Goal: Task Accomplishment & Management: Manage account settings

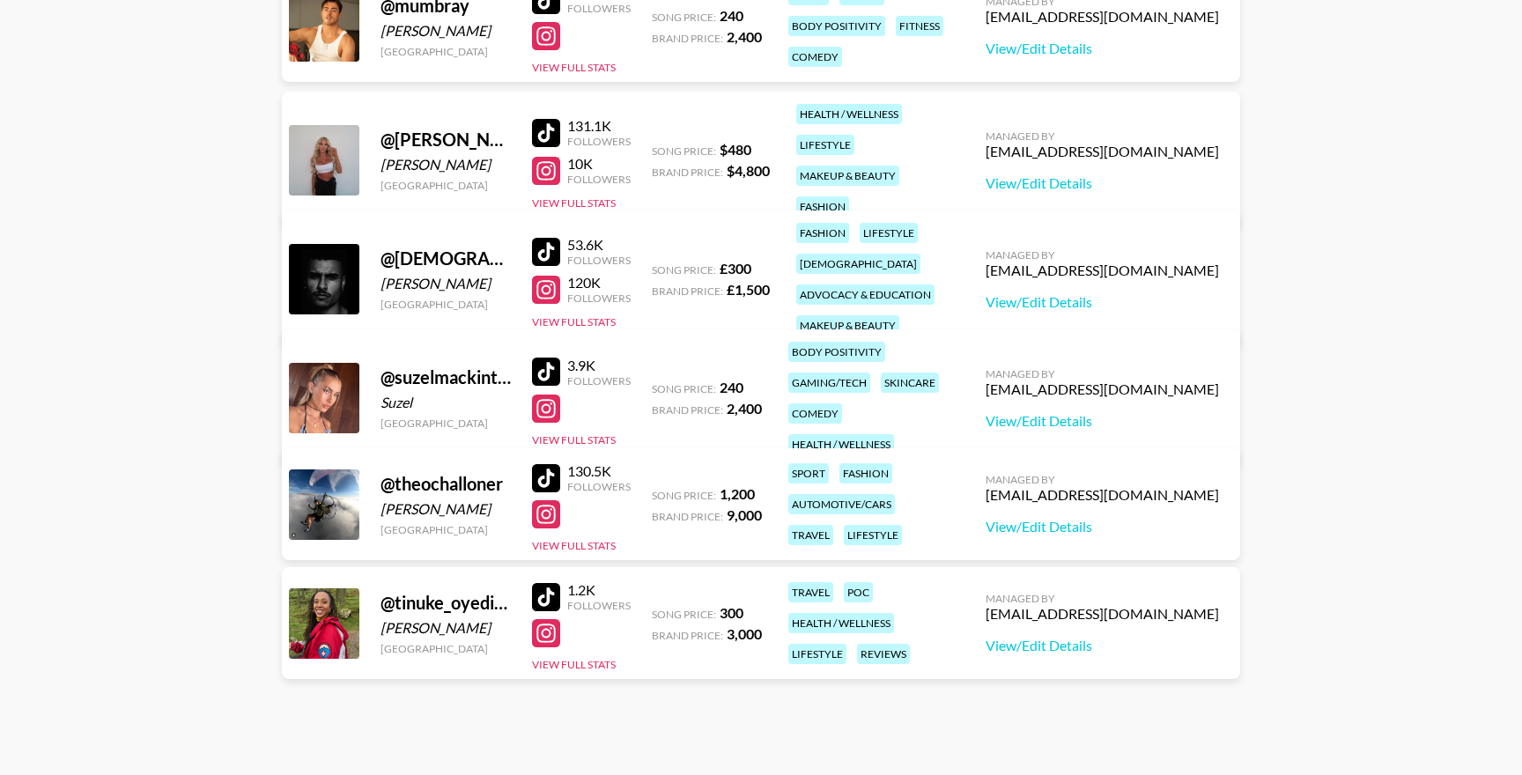
scroll to position [1843, 0]
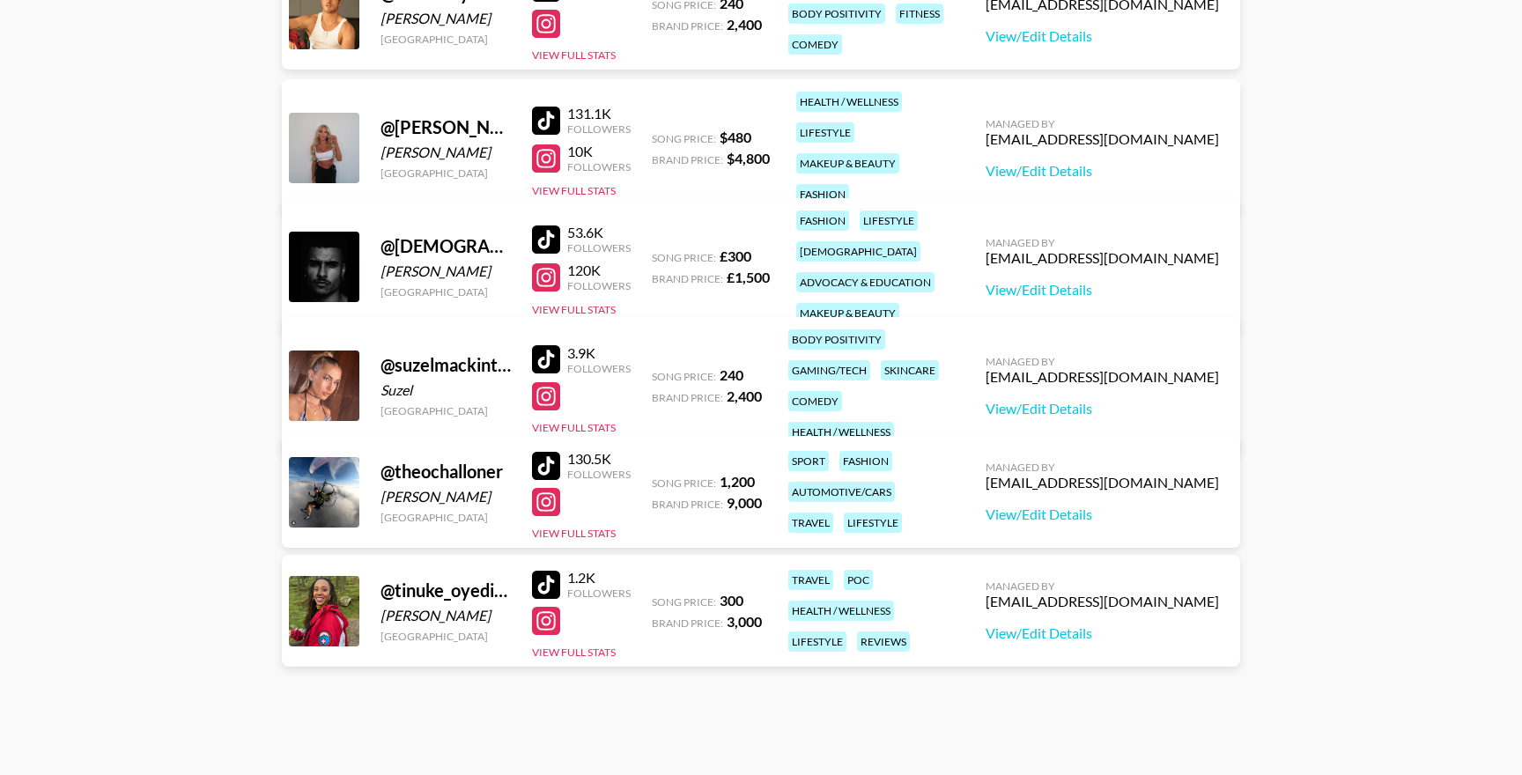
click at [551, 622] on div at bounding box center [546, 621] width 28 height 28
click at [556, 396] on div at bounding box center [546, 396] width 28 height 28
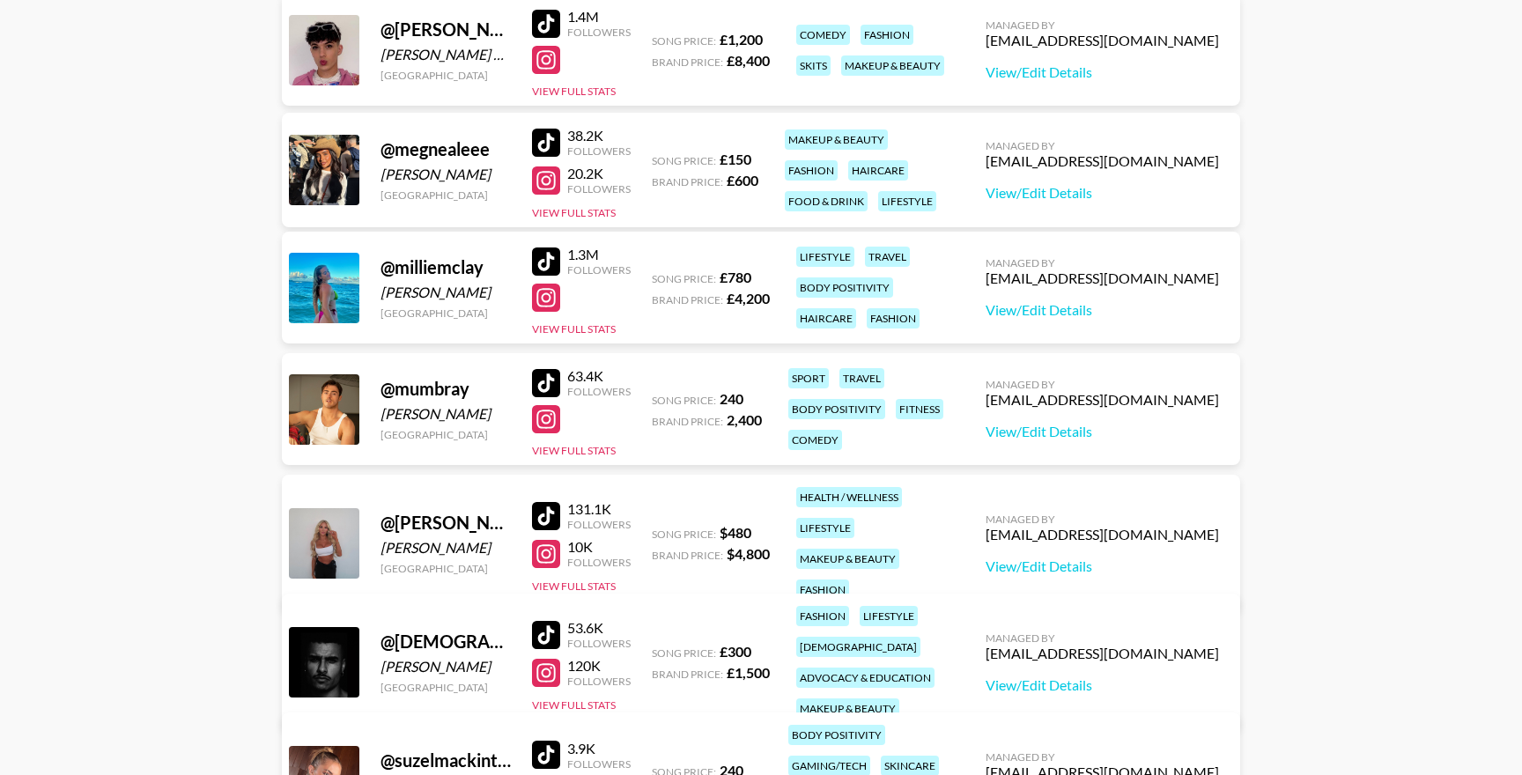
scroll to position [1432, 0]
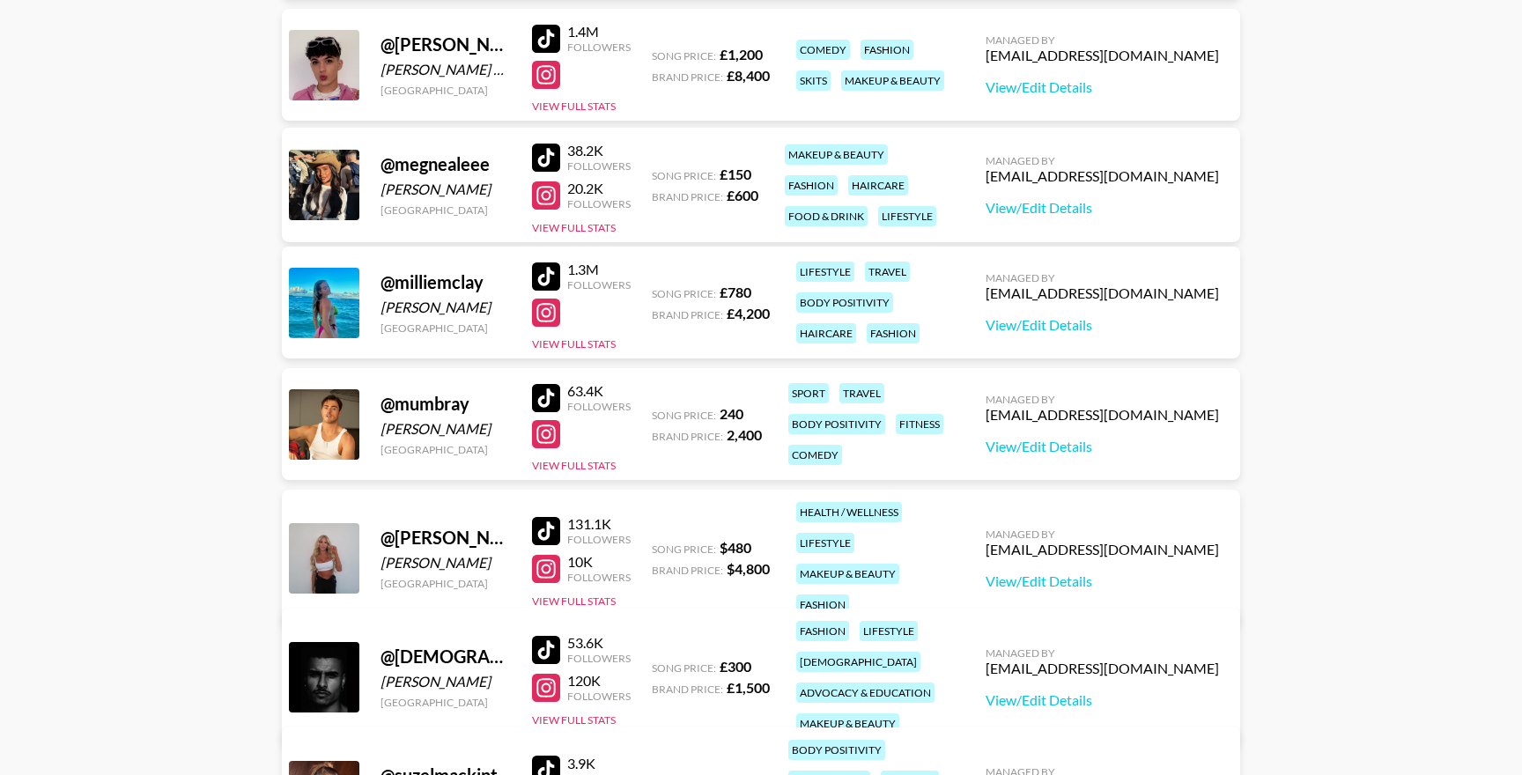
click at [541, 397] on div at bounding box center [546, 398] width 28 height 28
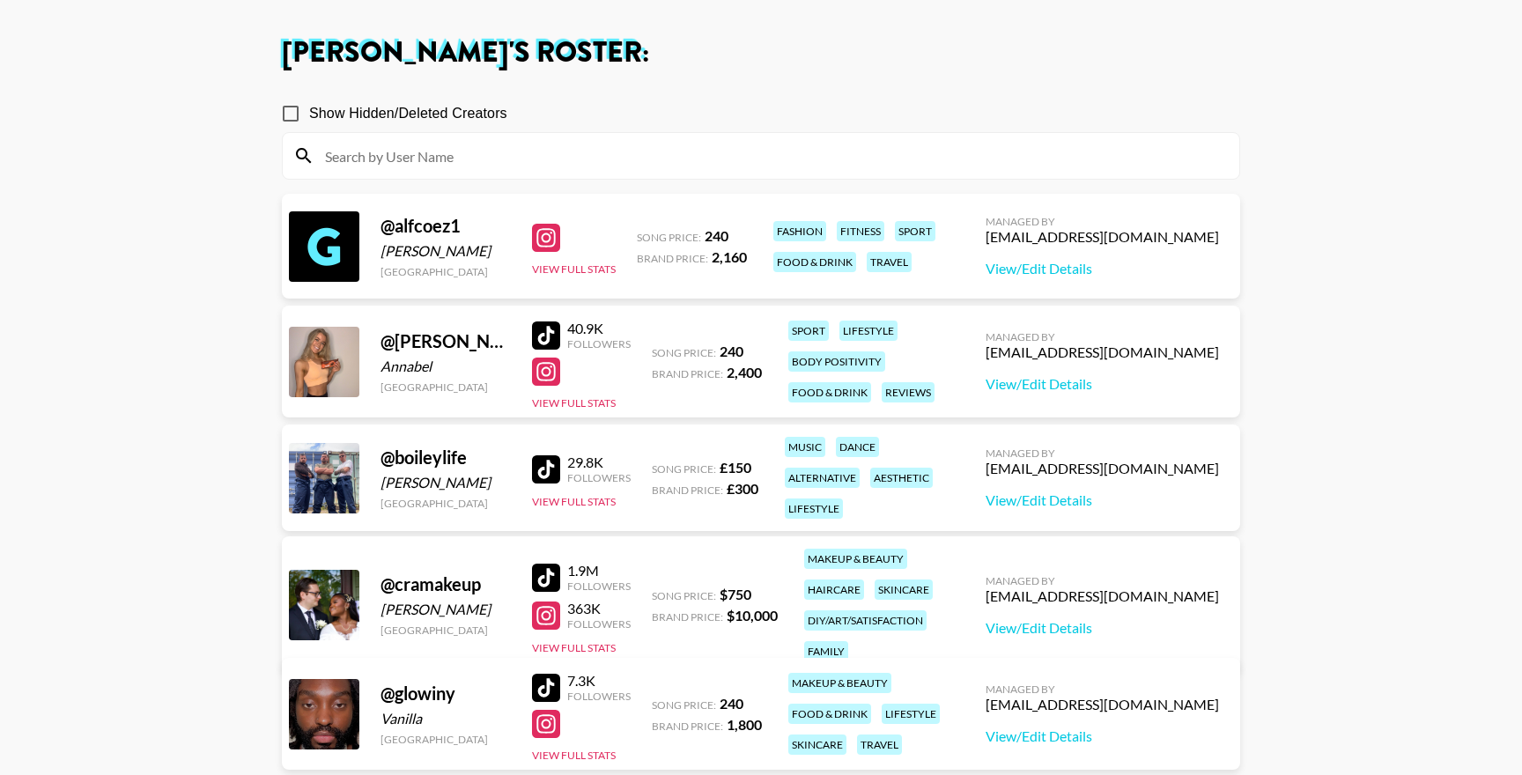
scroll to position [0, 0]
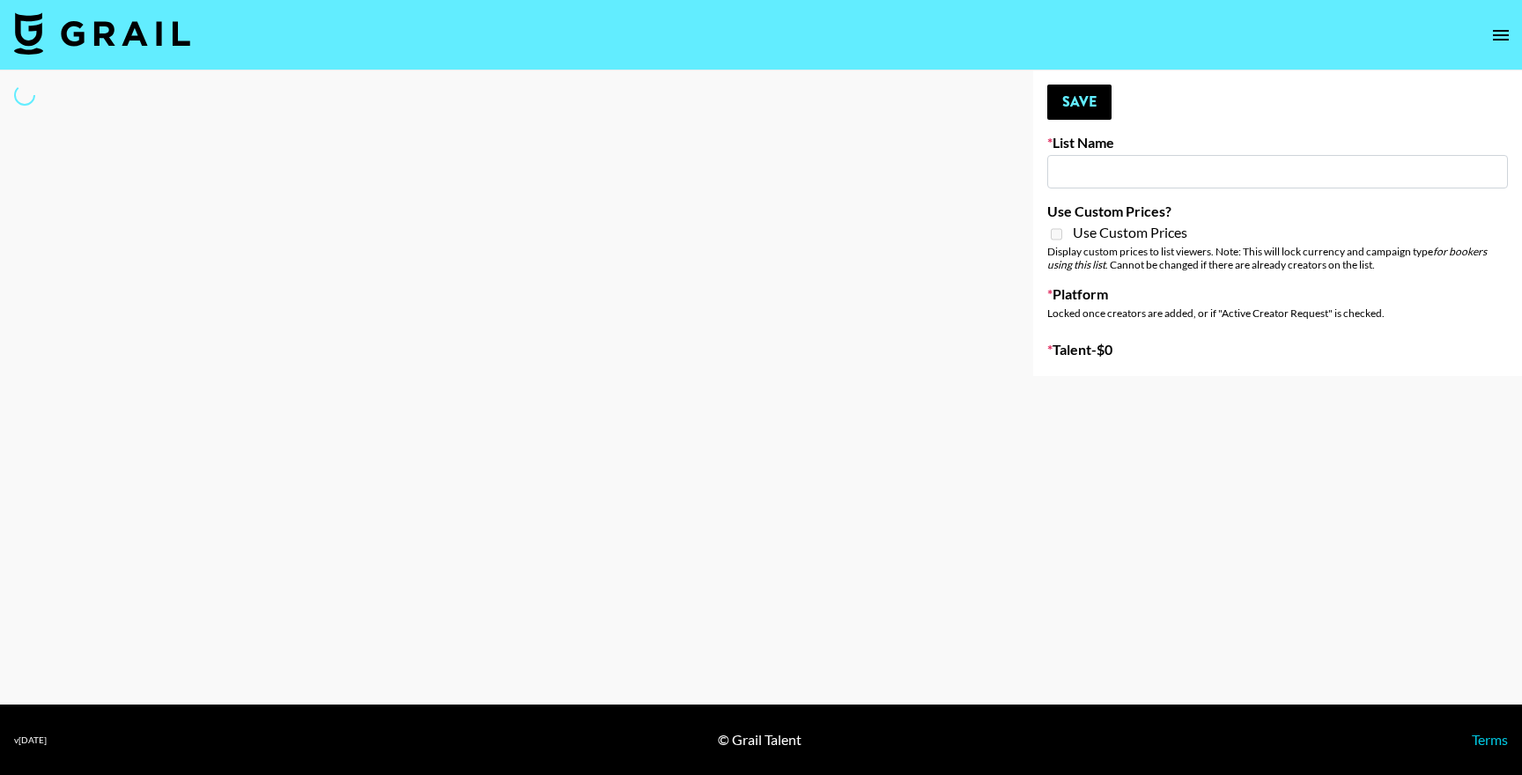
type input "Unreal Management List"
select select "Song"
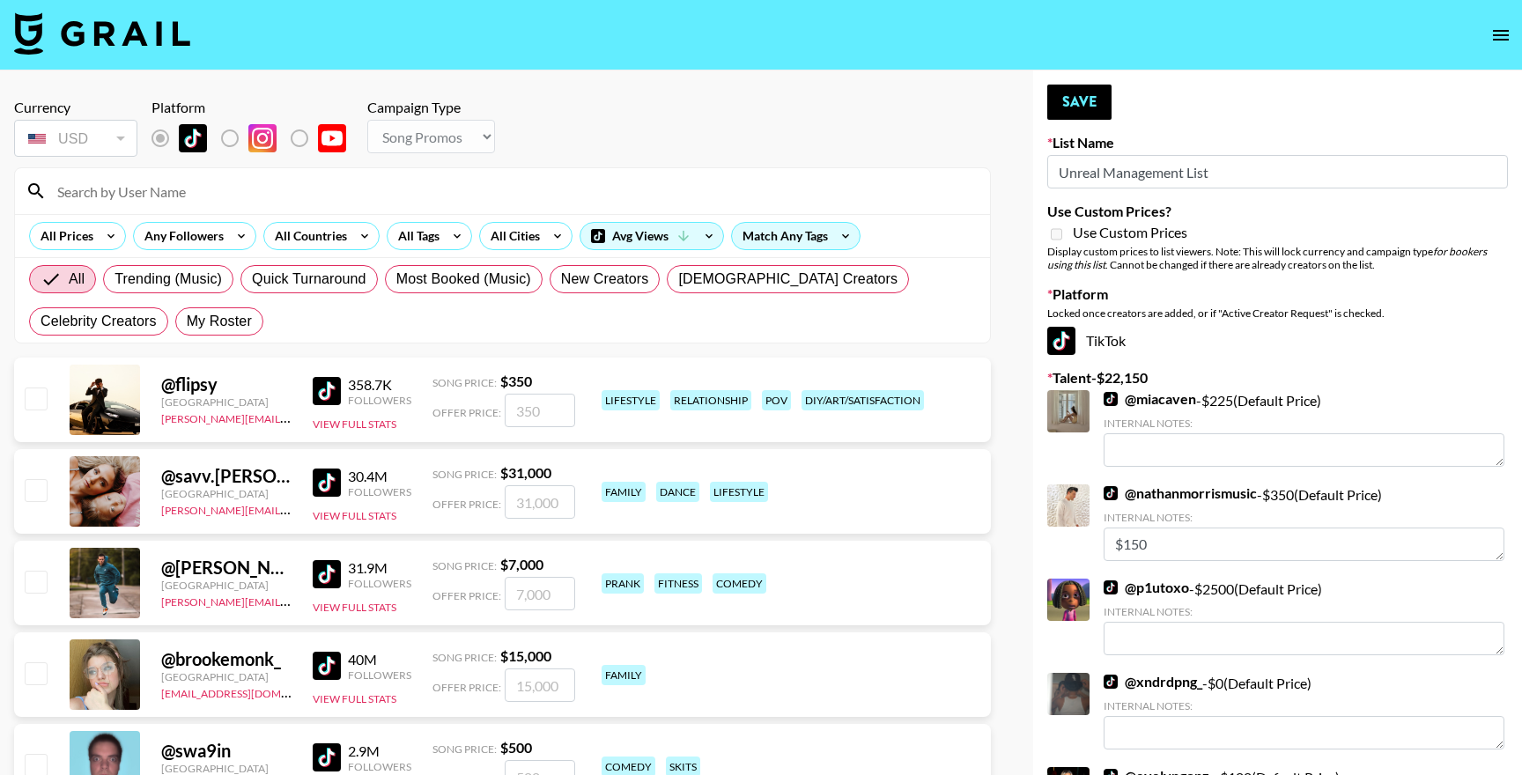
click at [220, 200] on input at bounding box center [513, 191] width 933 height 28
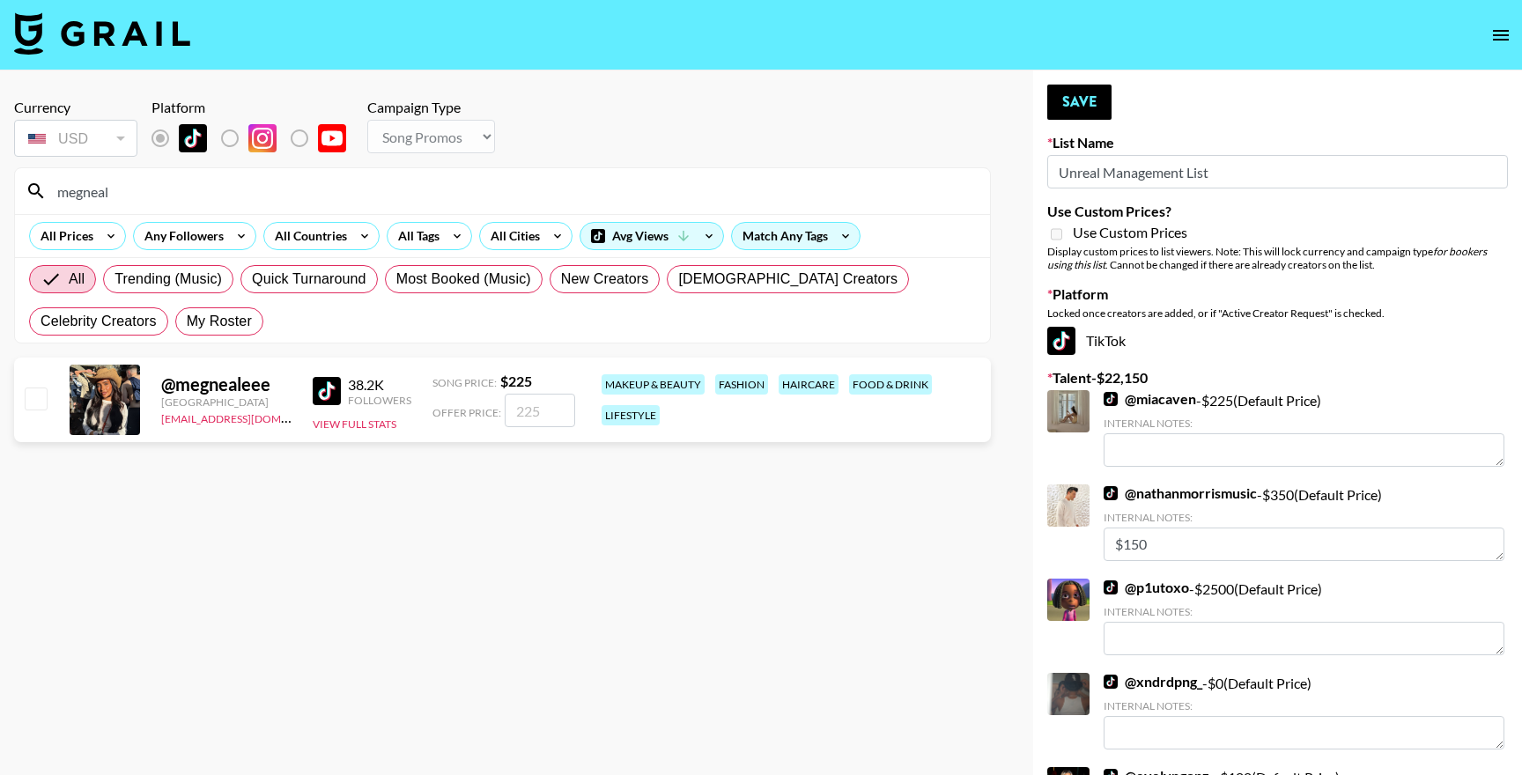
type input "megneal"
click at [36, 403] on input "checkbox" at bounding box center [35, 398] width 21 height 21
checkbox input "true"
type input "225"
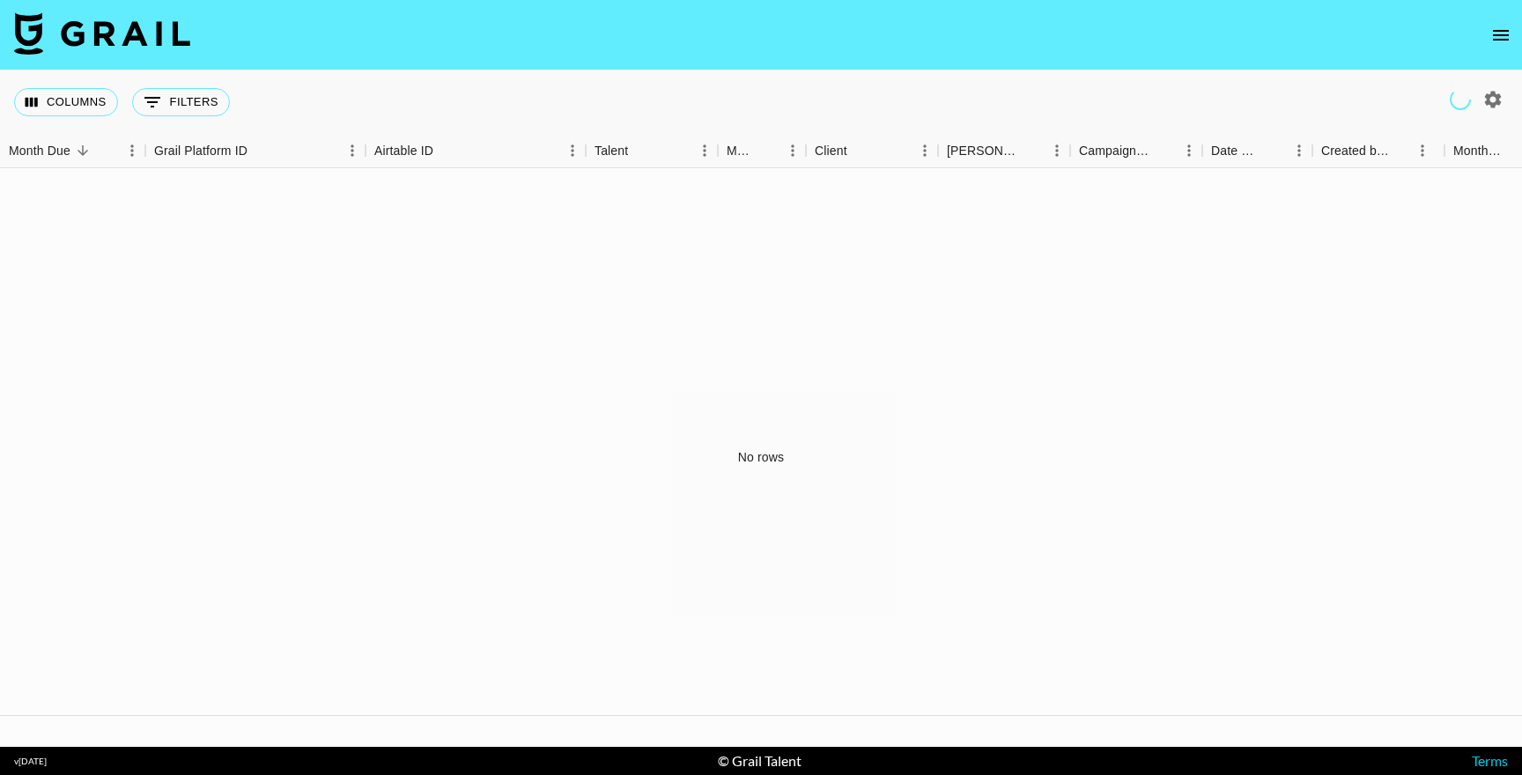
click at [1490, 25] on icon "open drawer" at bounding box center [1500, 35] width 21 height 21
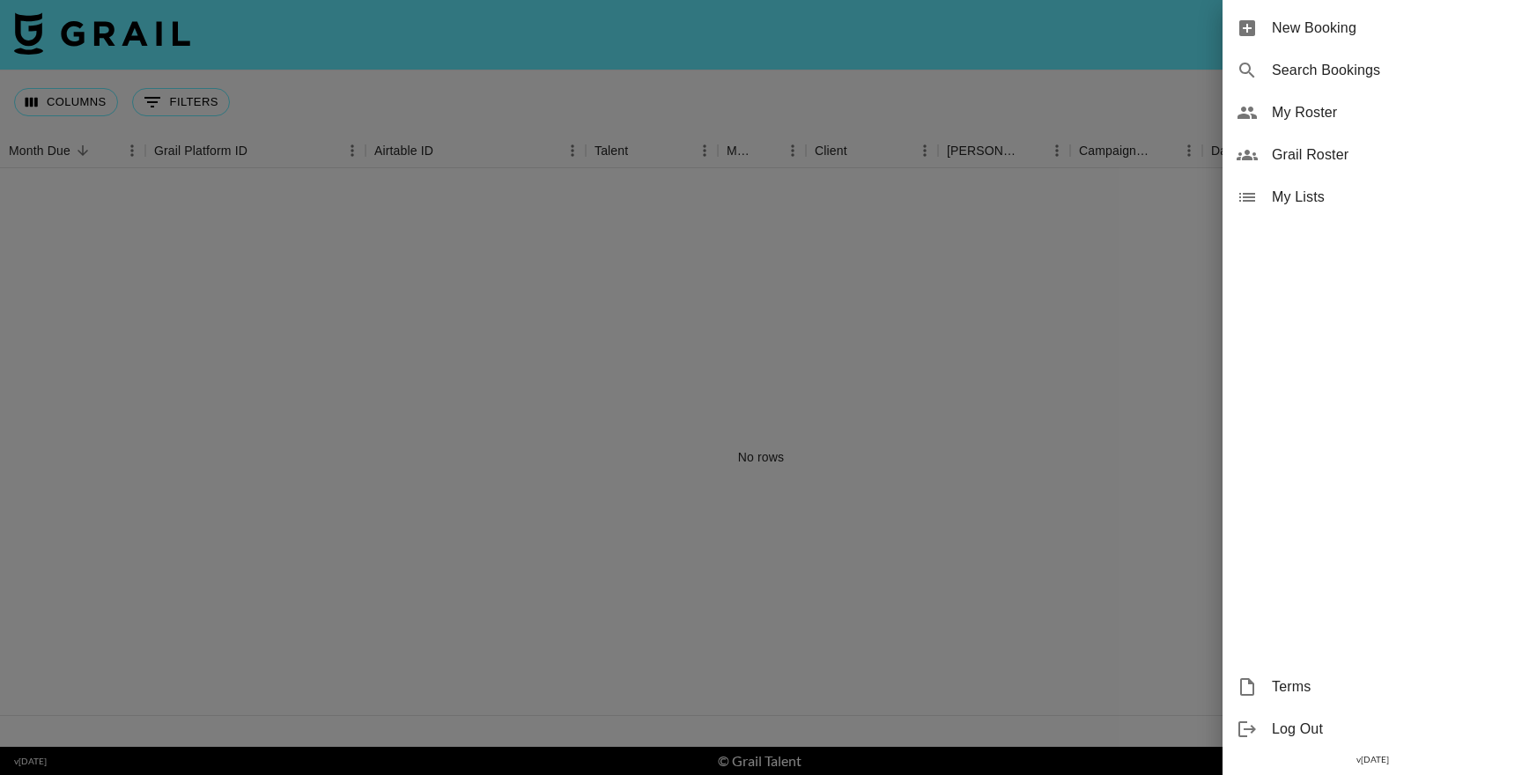
click at [1321, 69] on span "Search Bookings" at bounding box center [1390, 70] width 236 height 21
select select "id"
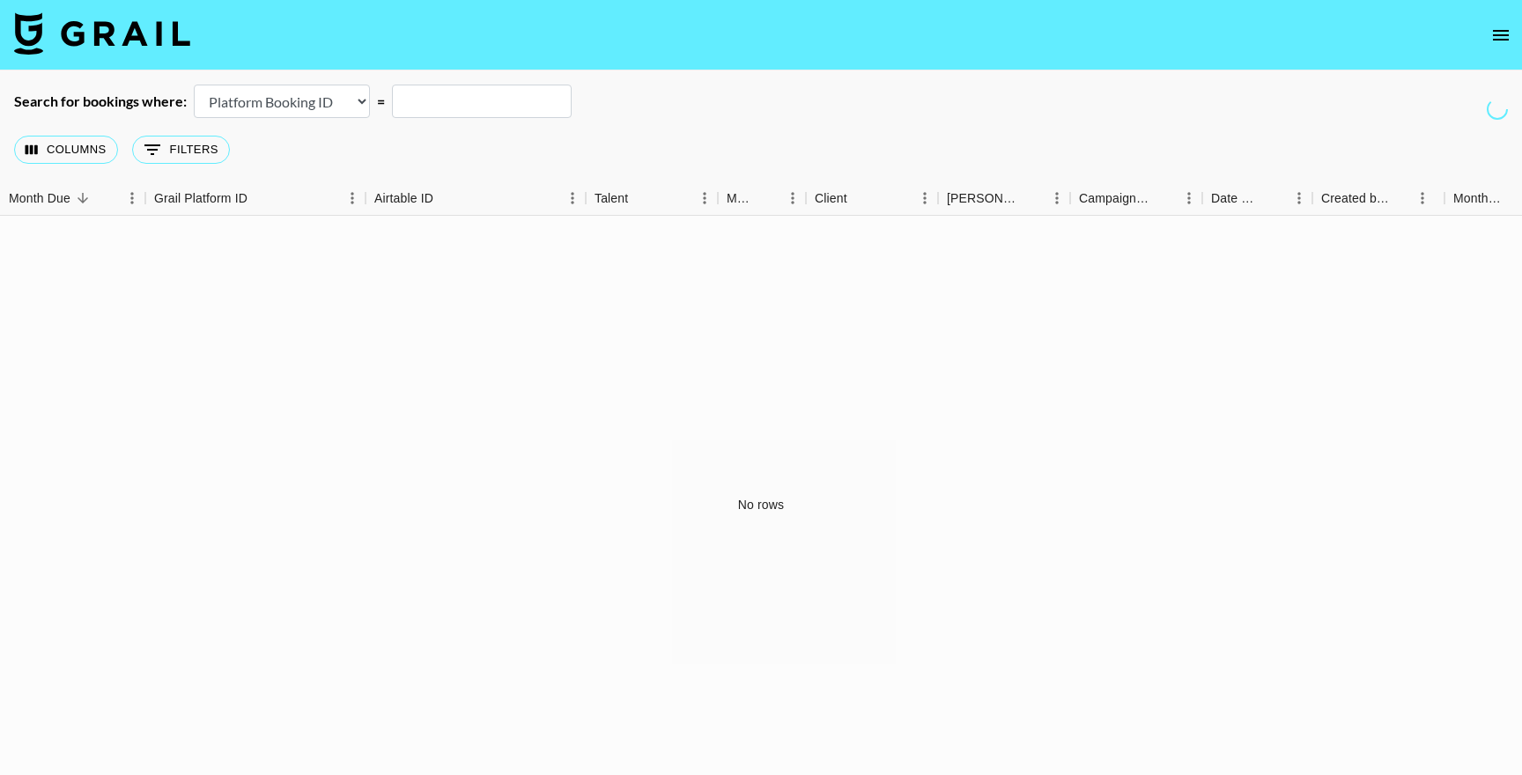
click at [1500, 41] on icon "open drawer" at bounding box center [1500, 35] width 21 height 21
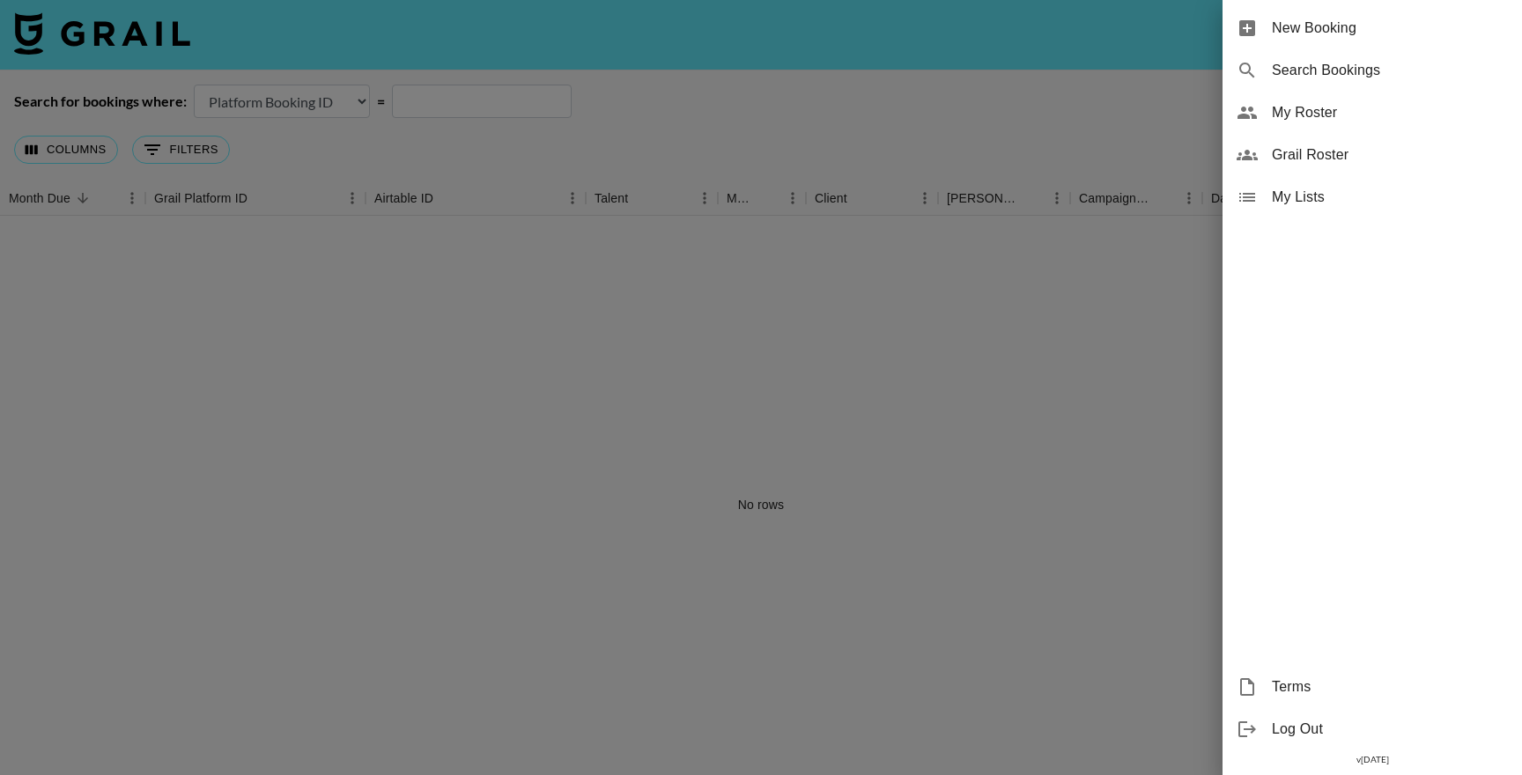
click at [1307, 145] on span "Grail Roster" at bounding box center [1390, 154] width 236 height 21
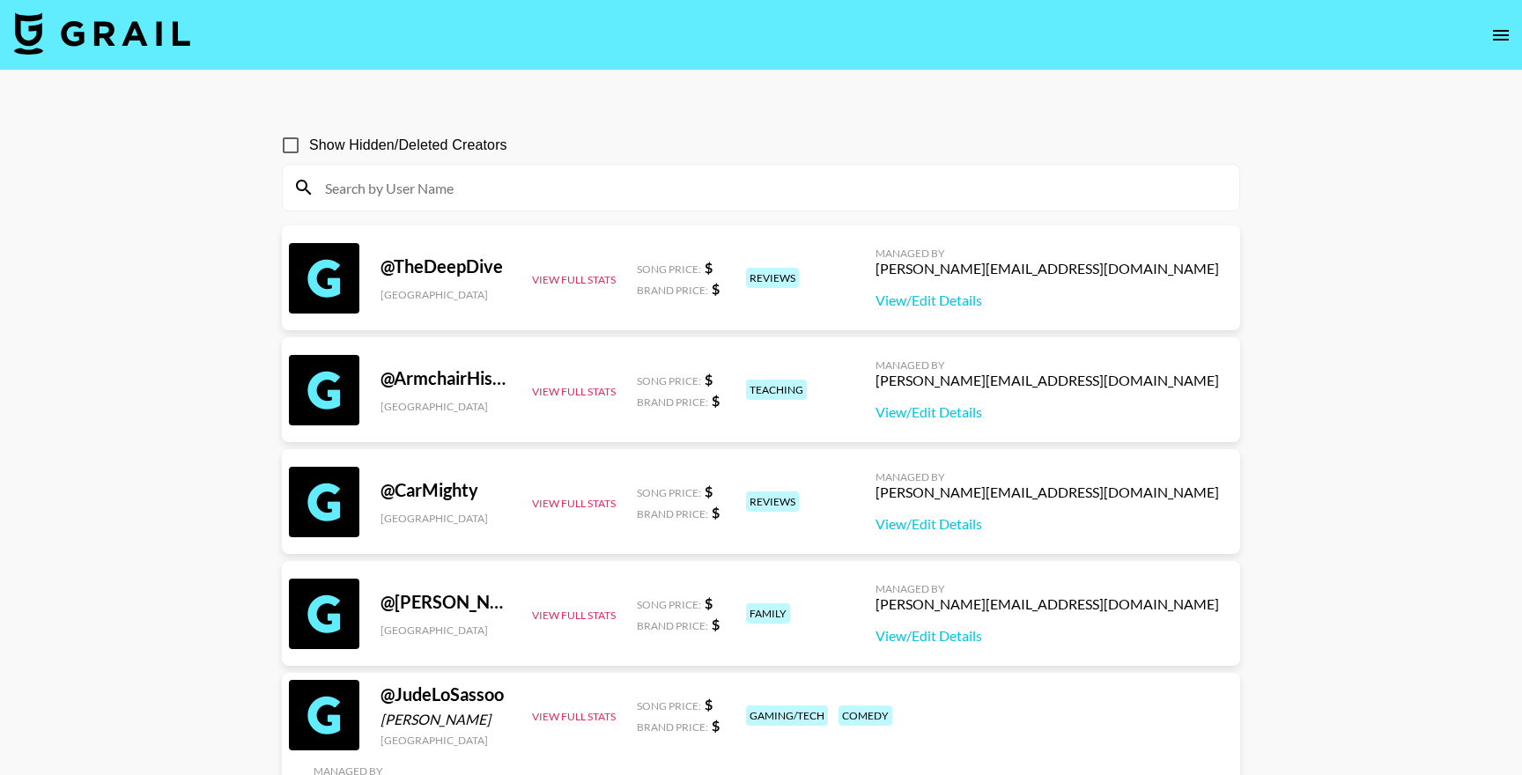
click at [479, 186] on input at bounding box center [771, 188] width 914 height 28
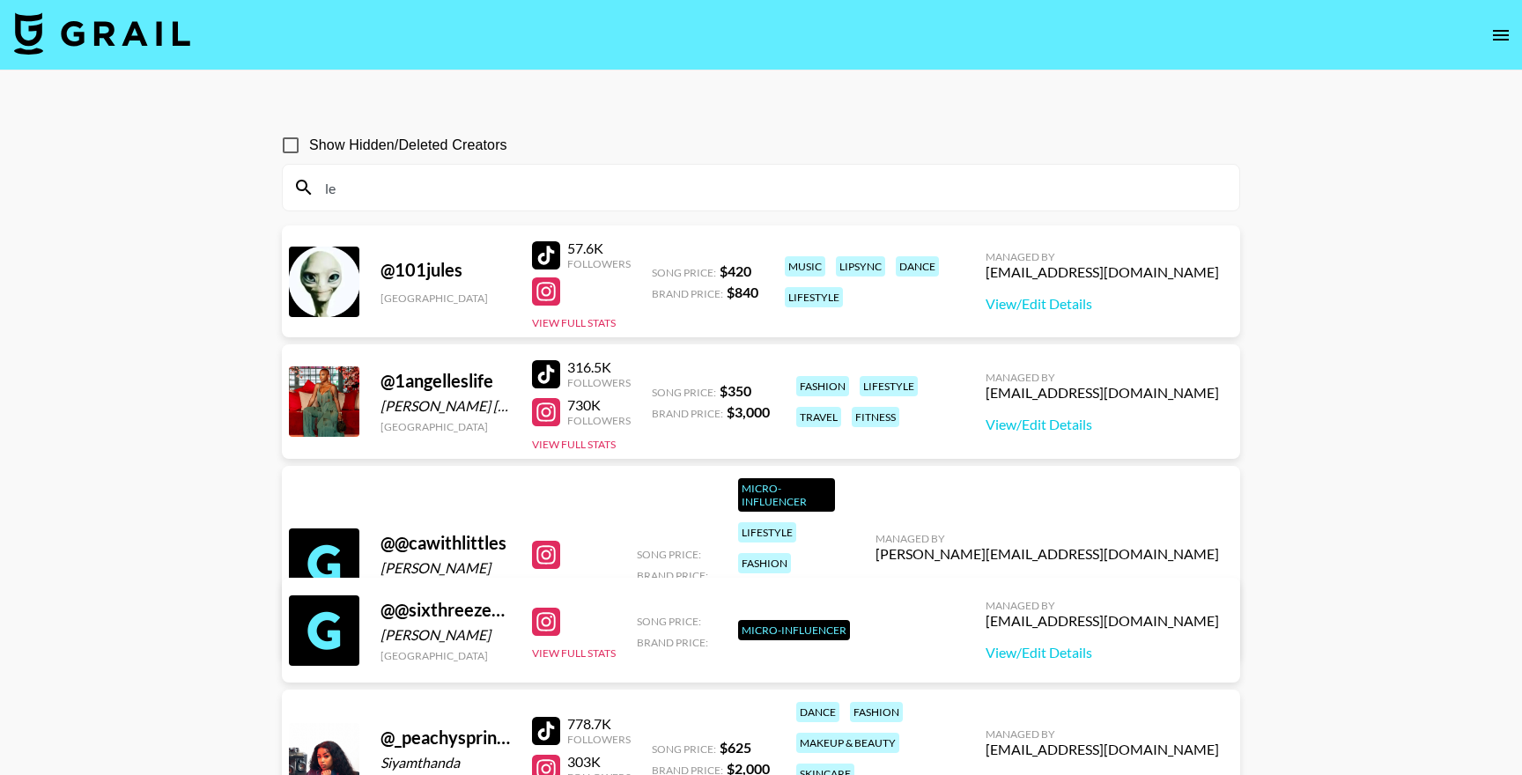
type input "l"
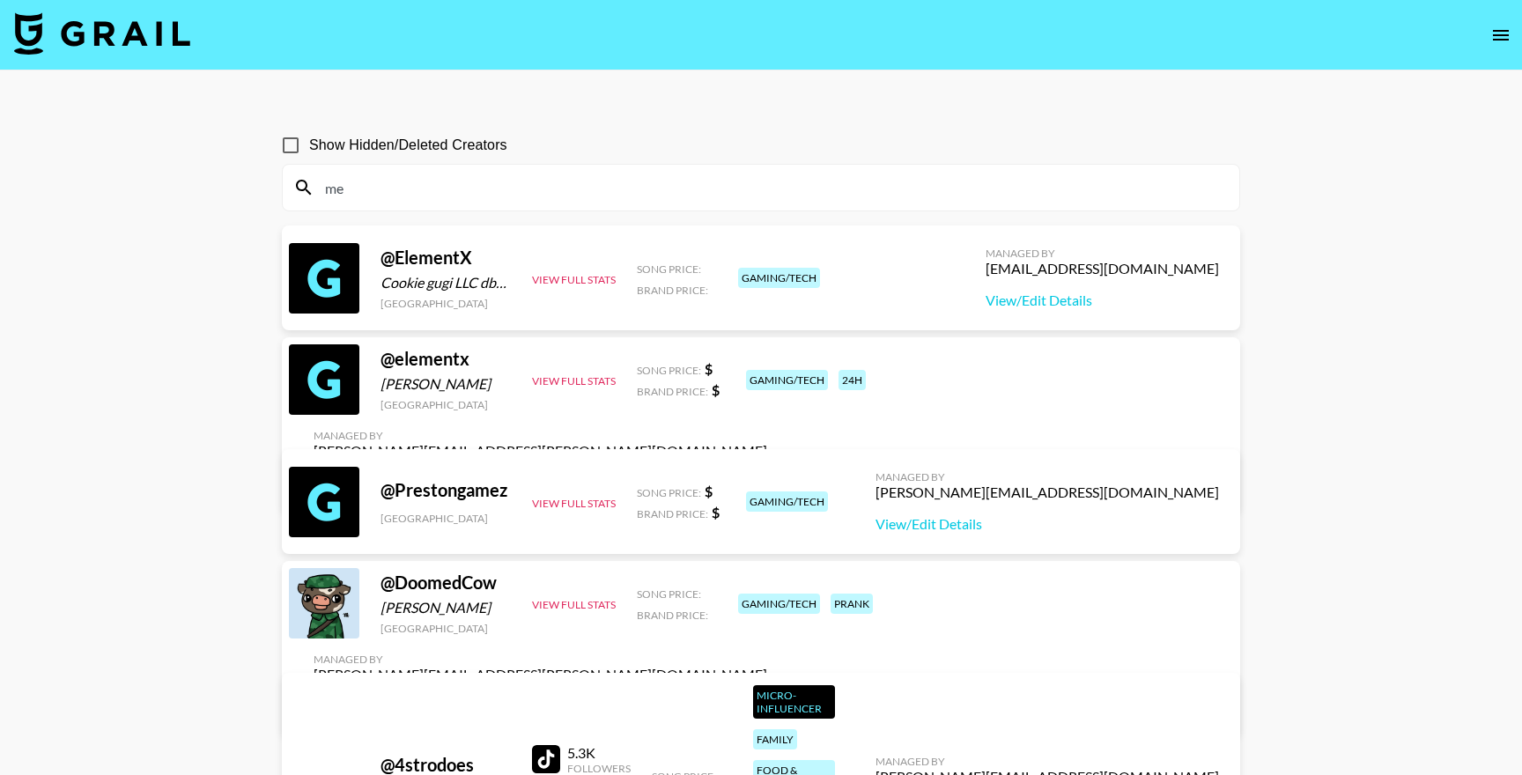
type input "m"
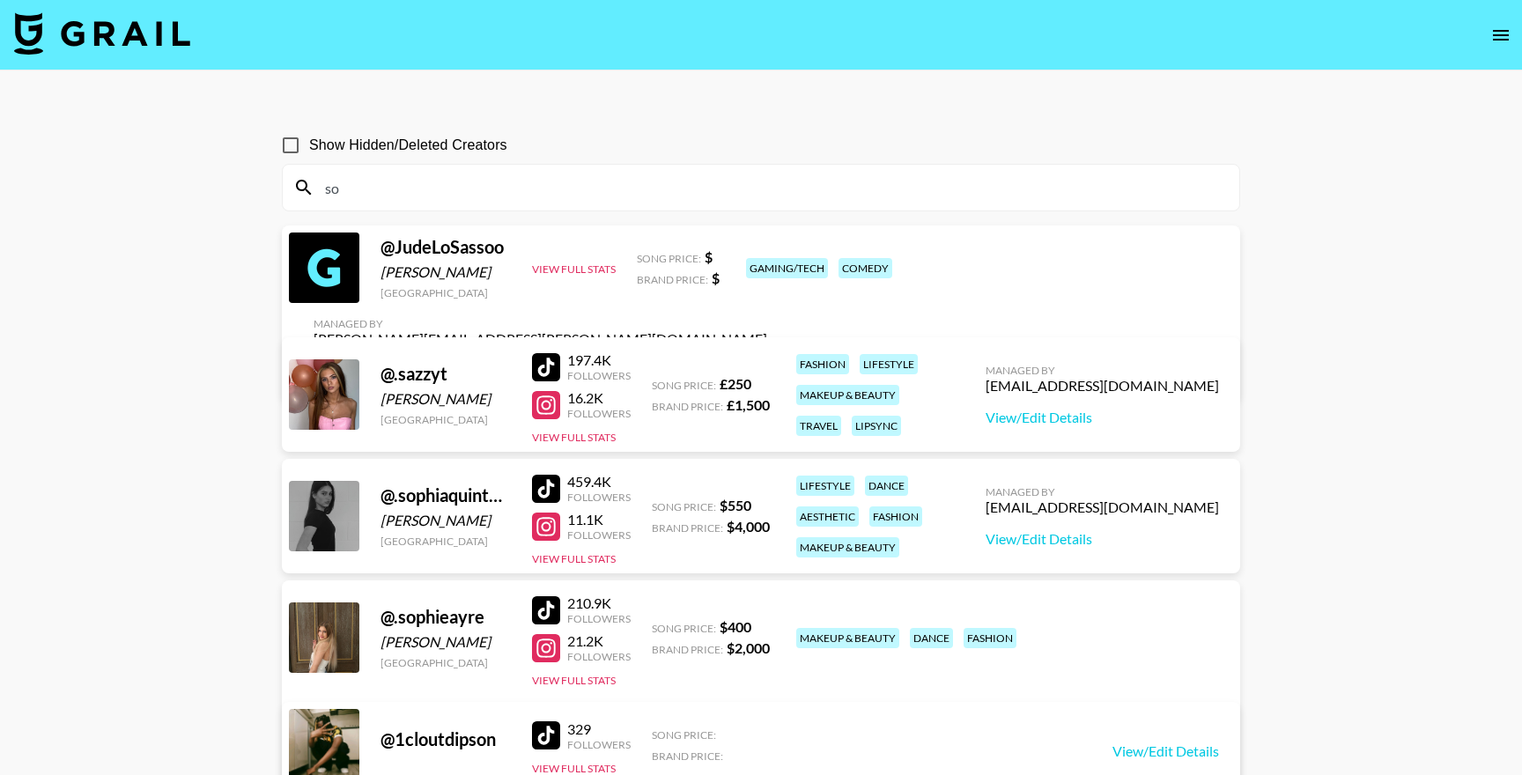
type input "s"
